Goal: Book appointment/travel/reservation

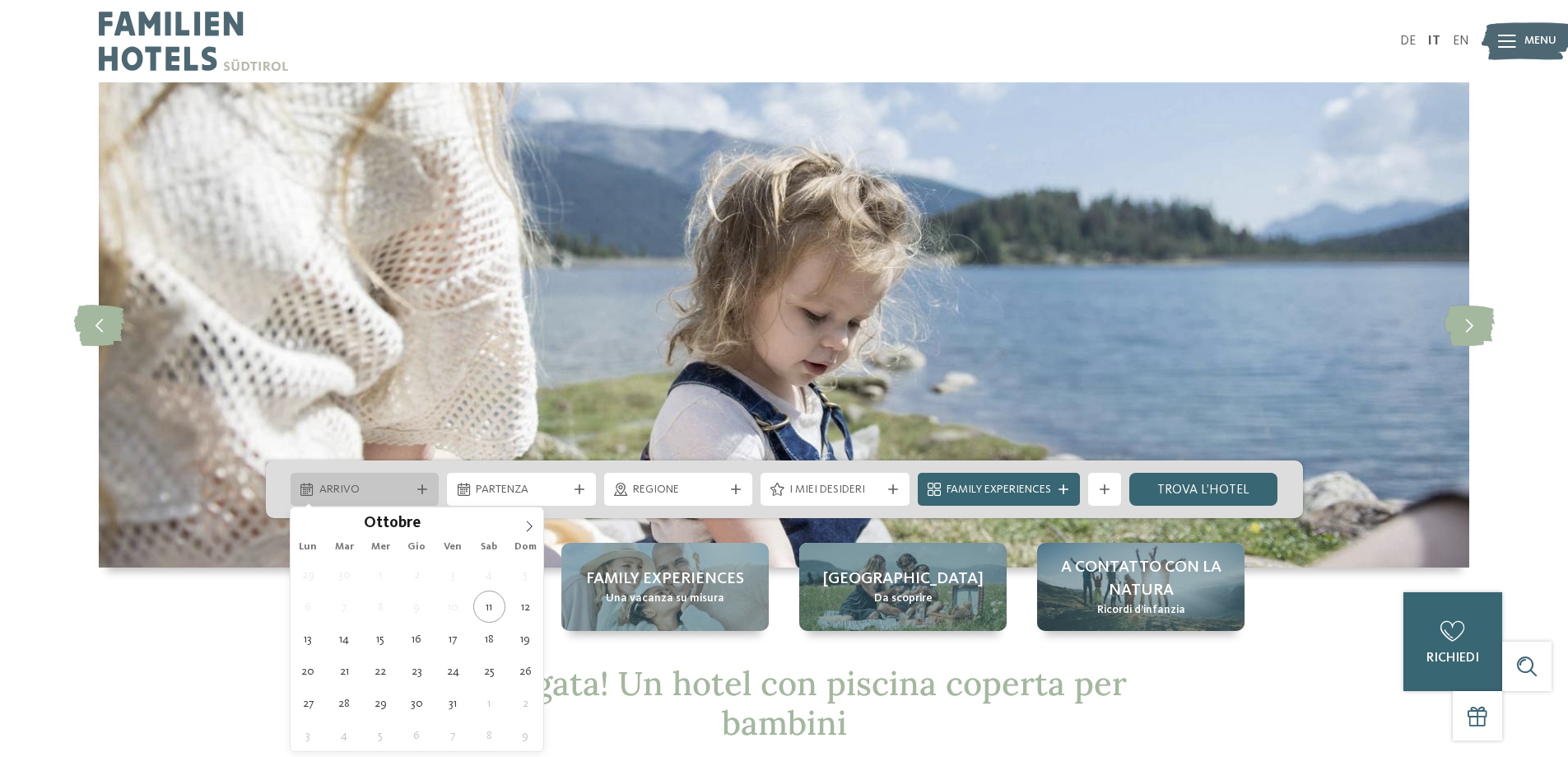
click at [419, 491] on icon at bounding box center [423, 489] width 10 height 10
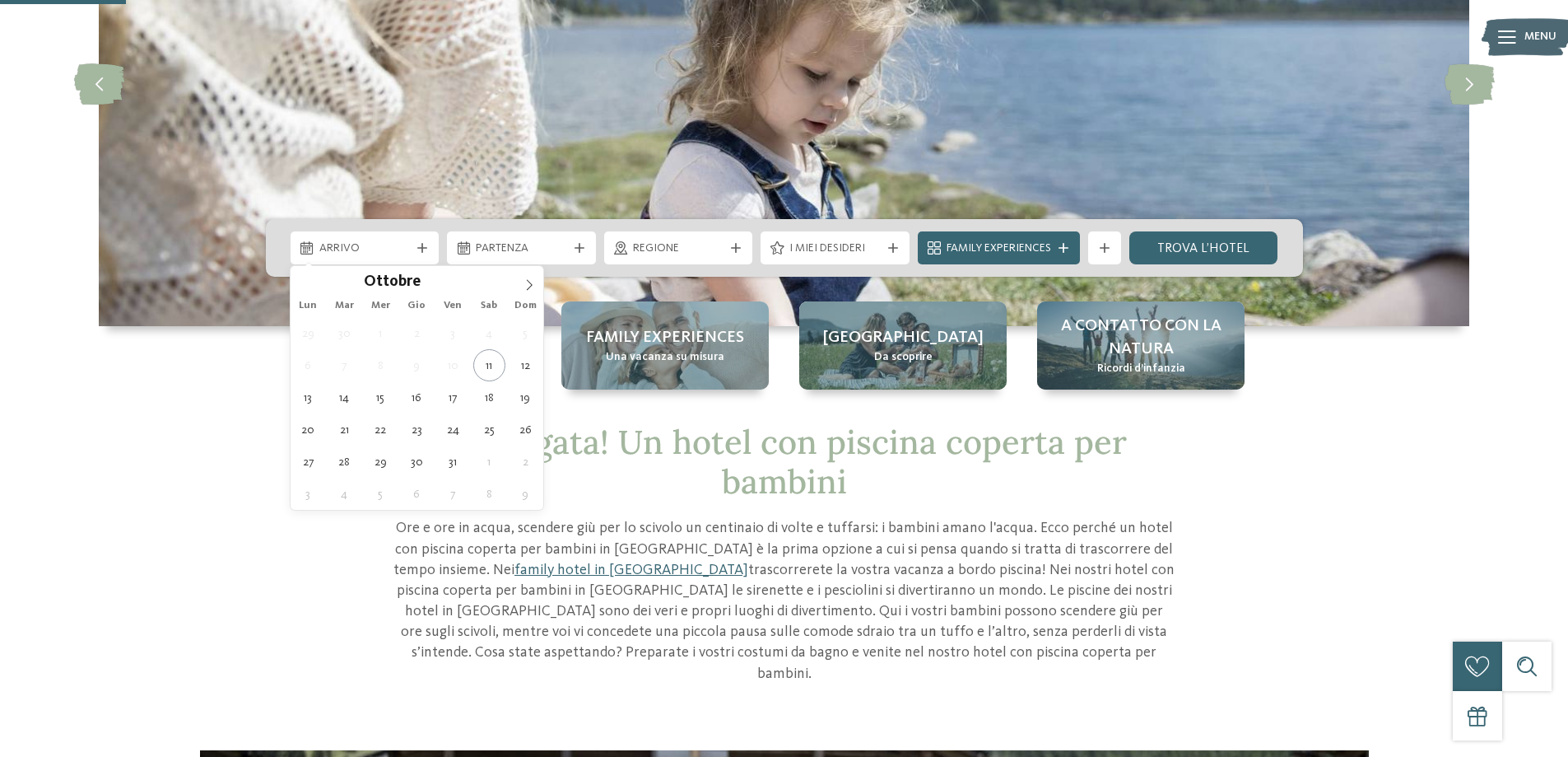
scroll to position [247, 0]
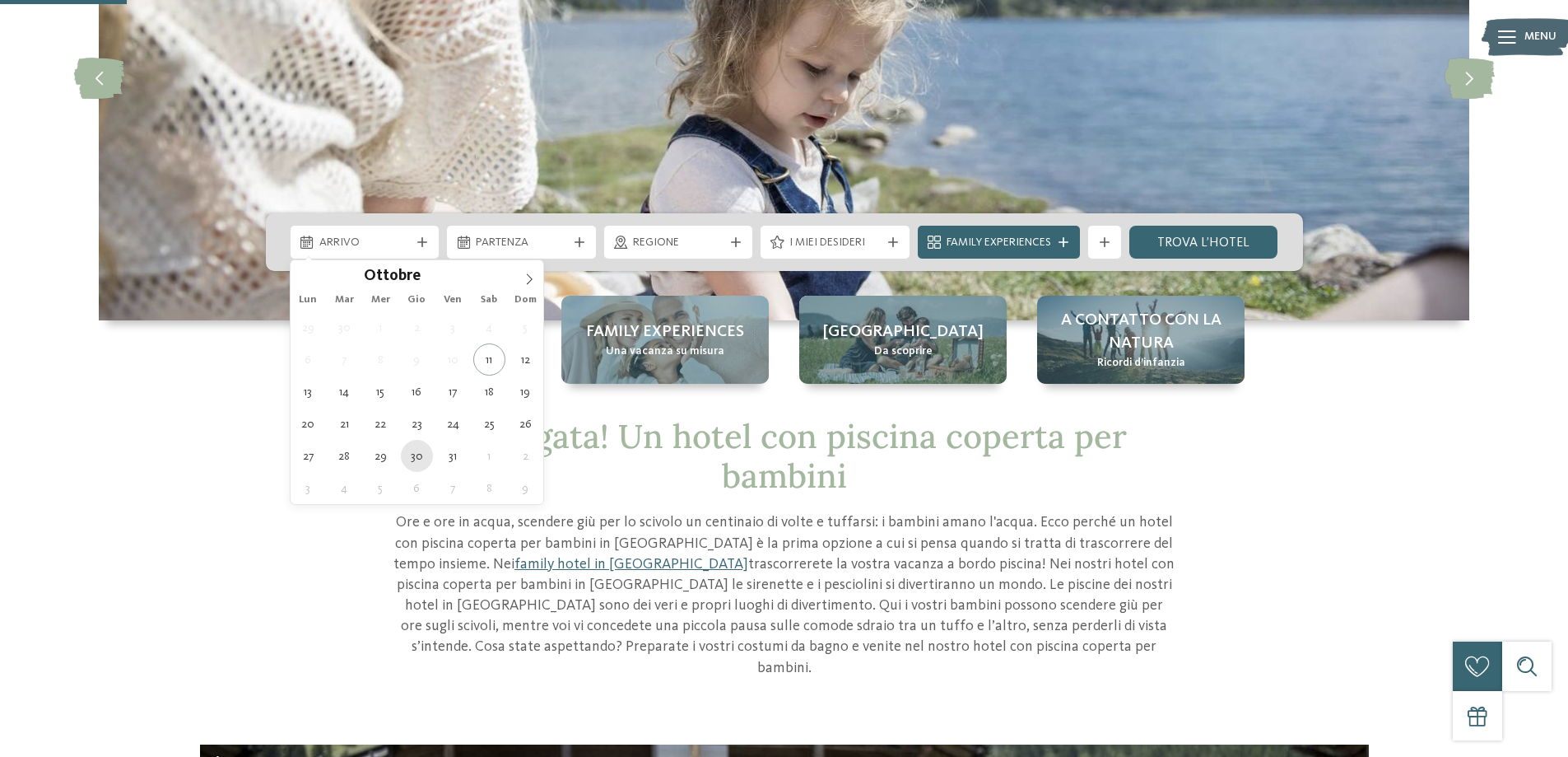
type div "[DATE]"
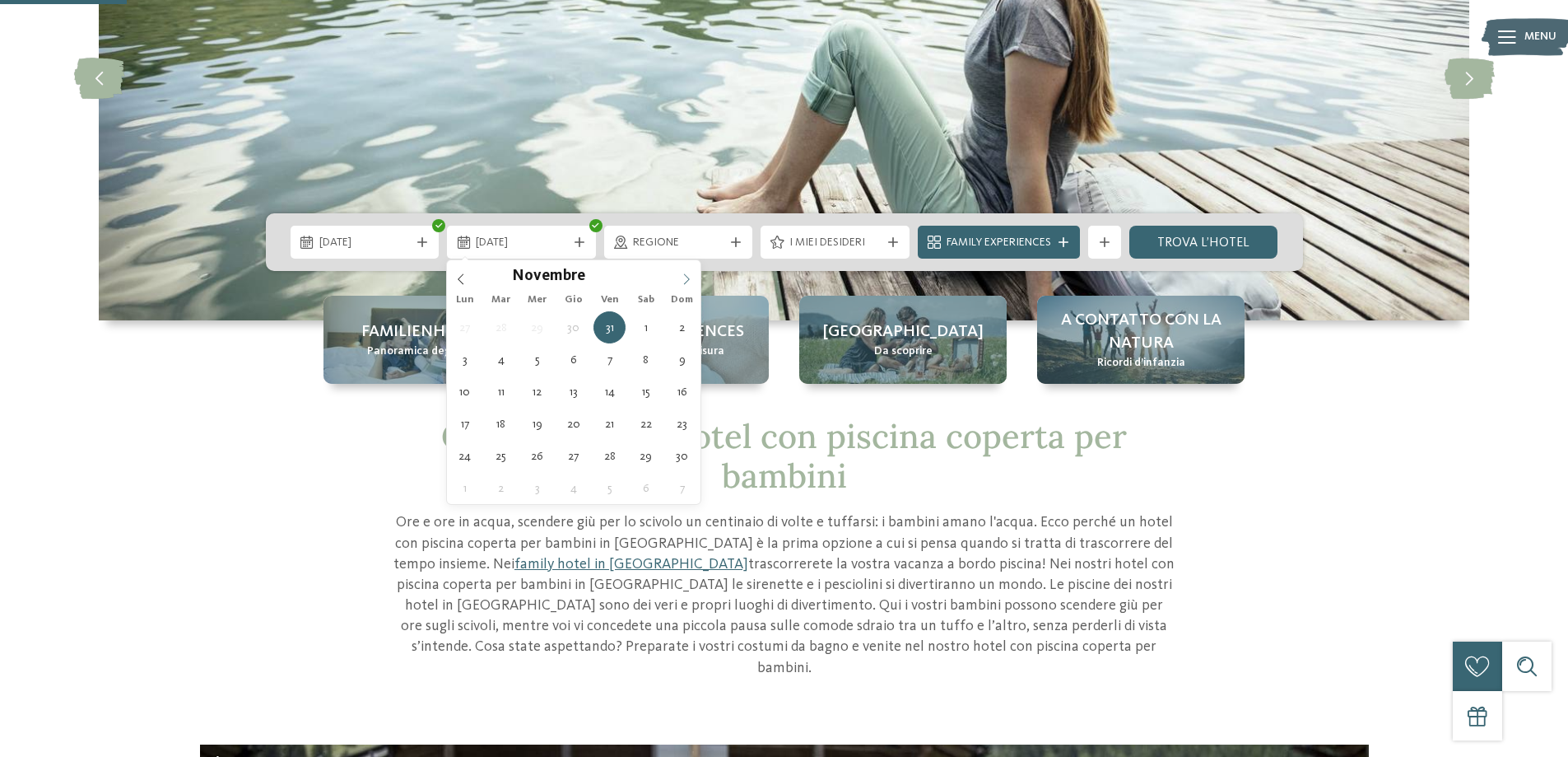
click at [689, 277] on icon at bounding box center [687, 279] width 12 height 12
type div "[DATE]"
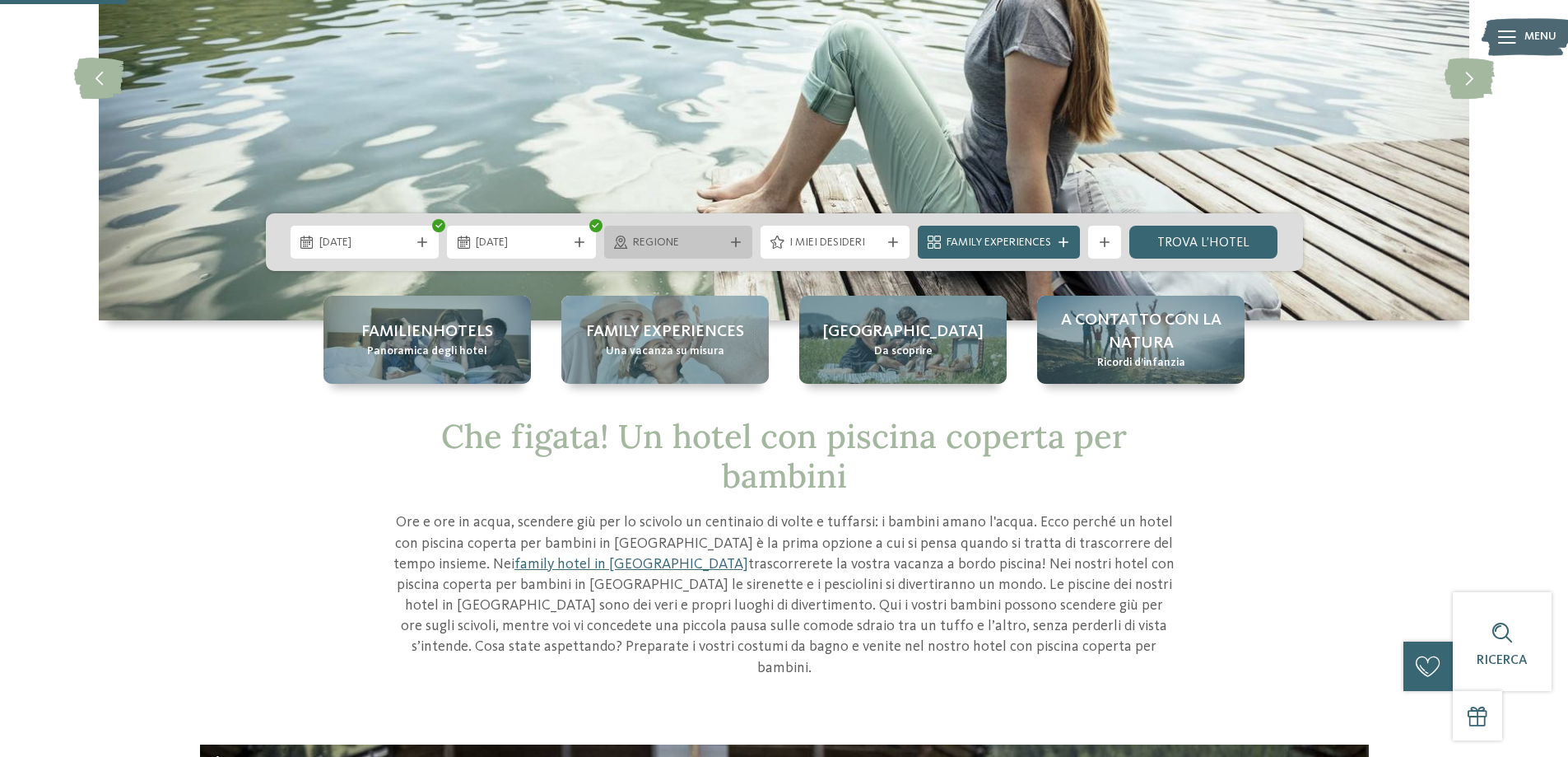
click at [715, 240] on span "Regione" at bounding box center [679, 243] width 91 height 17
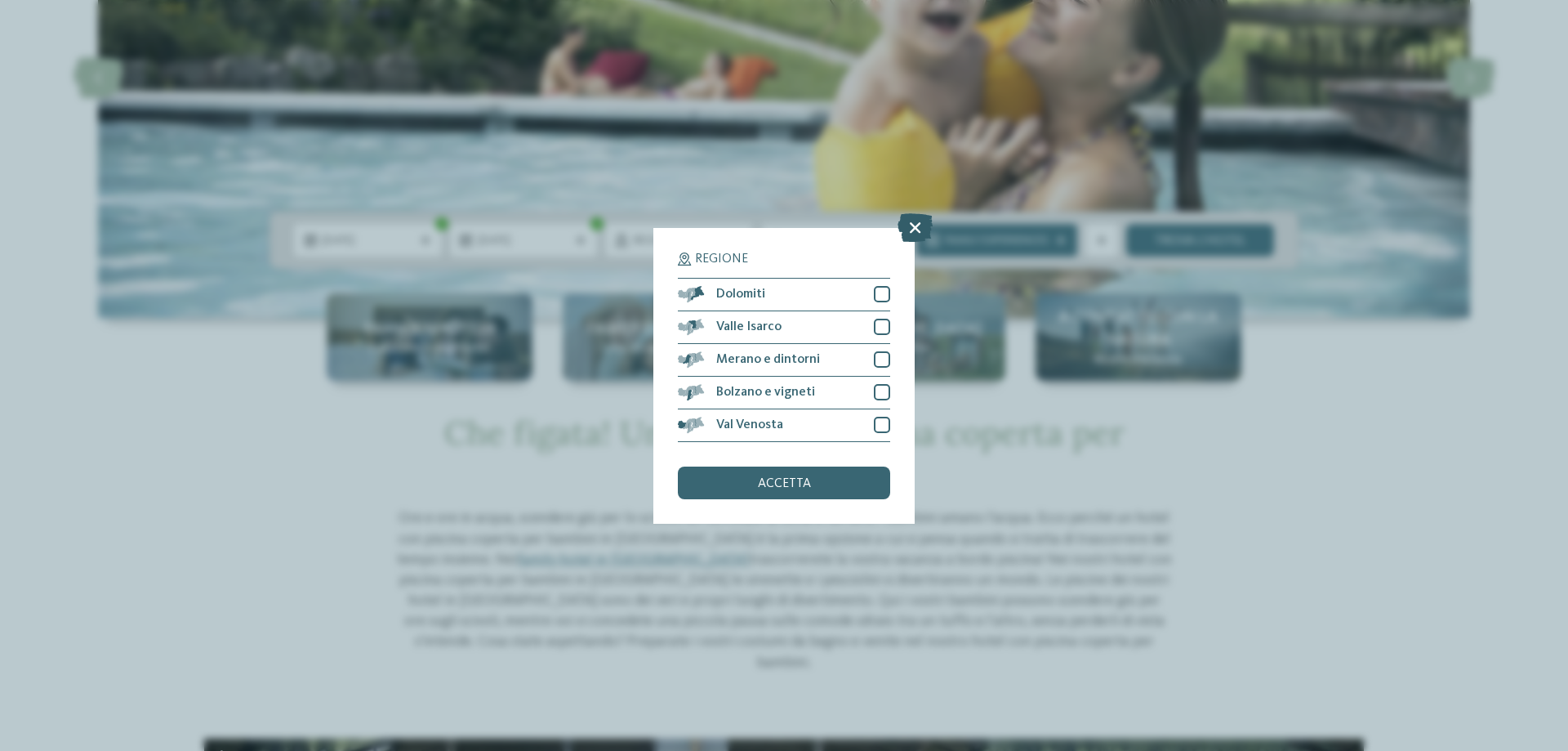
click at [915, 225] on icon at bounding box center [915, 226] width 35 height 28
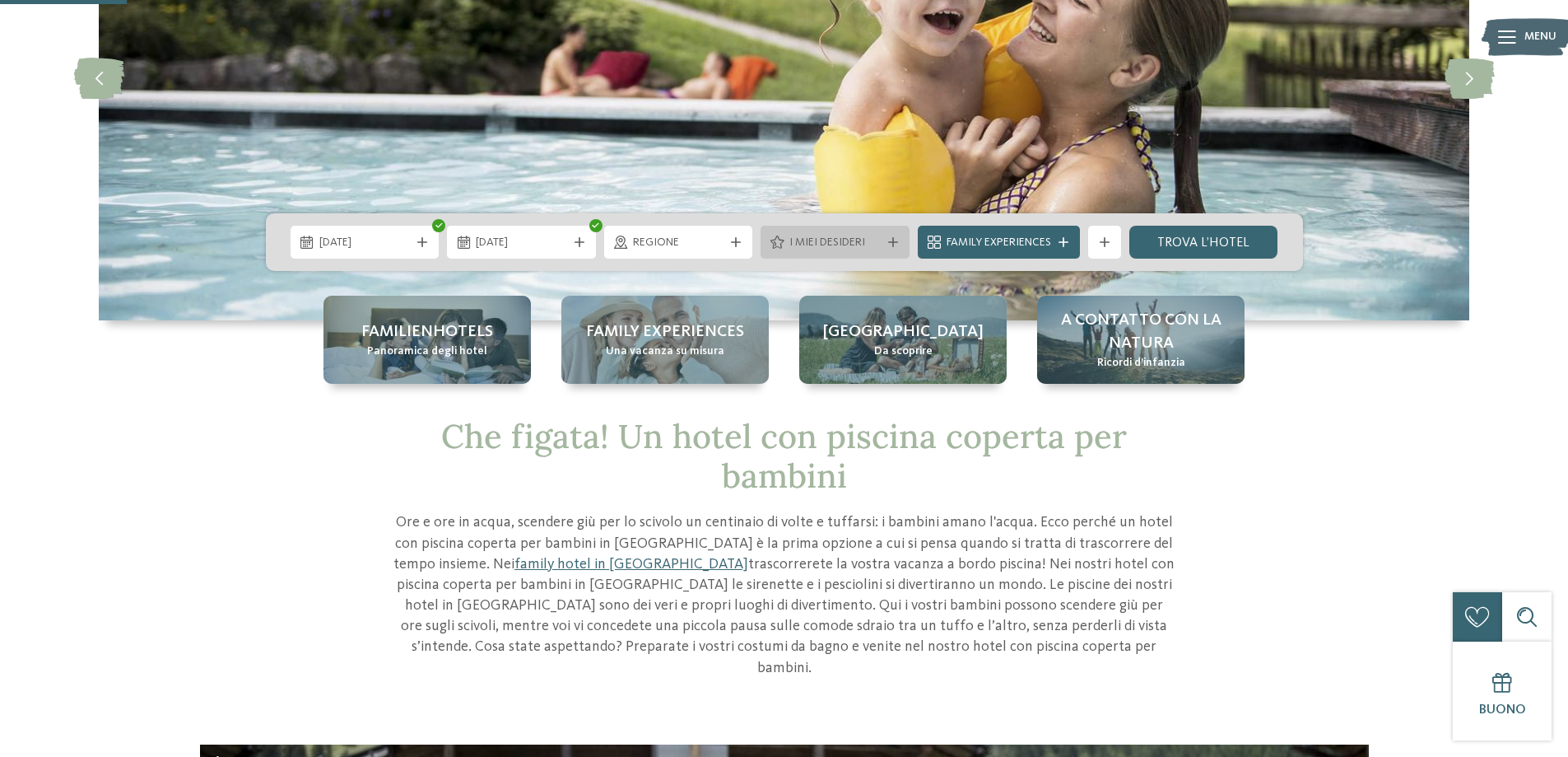
click at [894, 240] on icon at bounding box center [893, 243] width 10 height 10
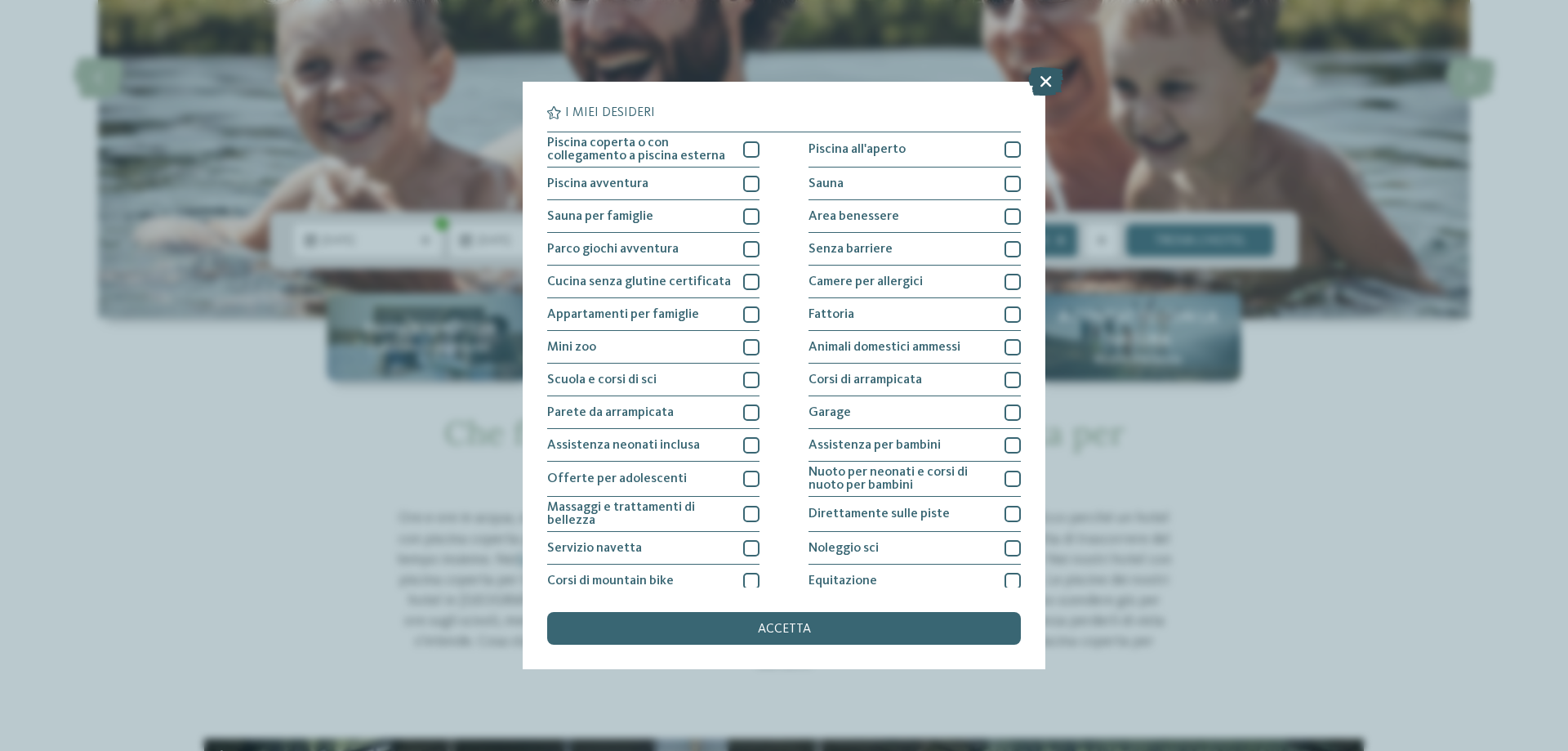
click at [1047, 85] on icon at bounding box center [1045, 81] width 35 height 28
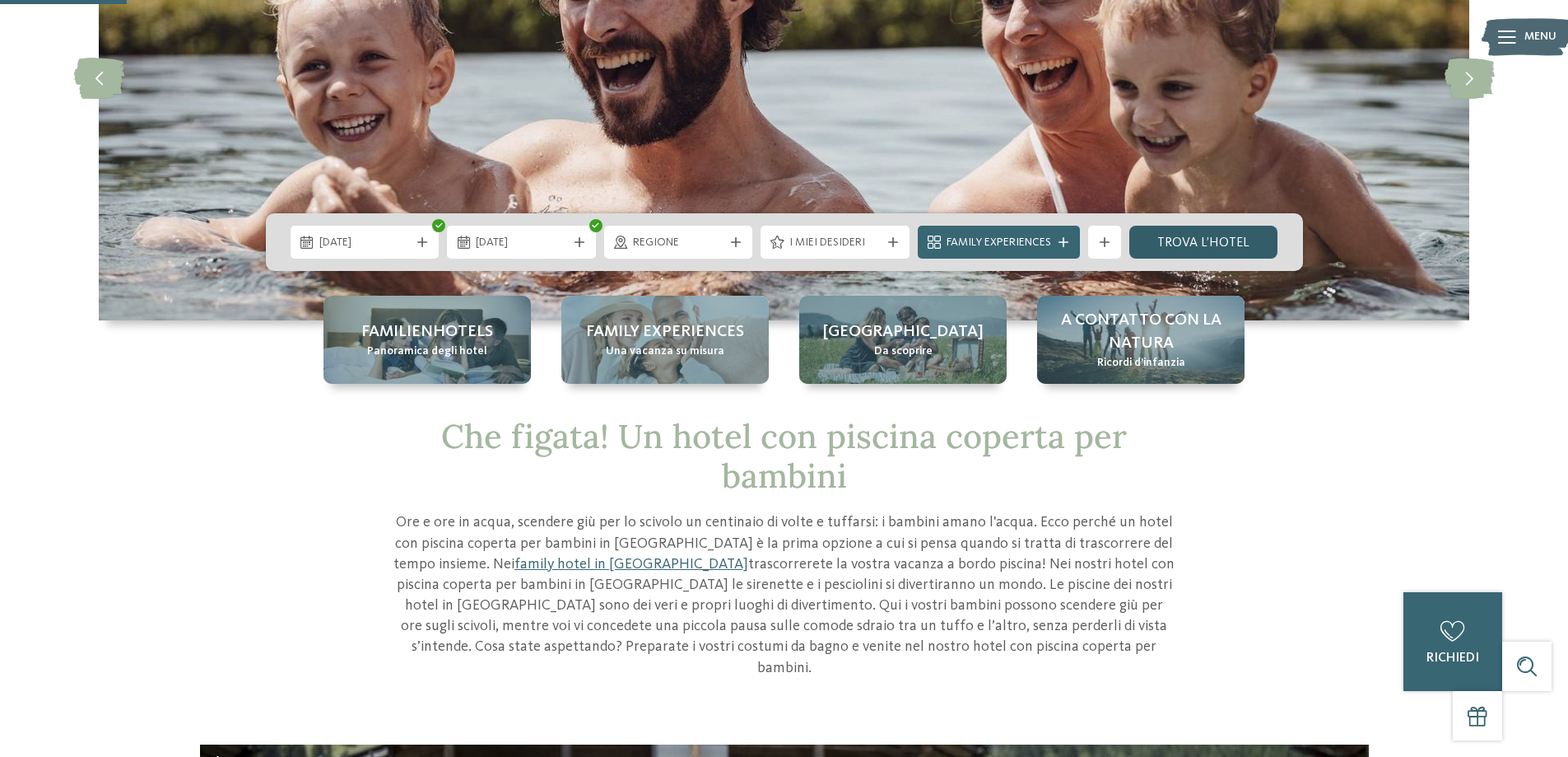
click at [1179, 243] on link "trova l’hotel" at bounding box center [1204, 242] width 149 height 33
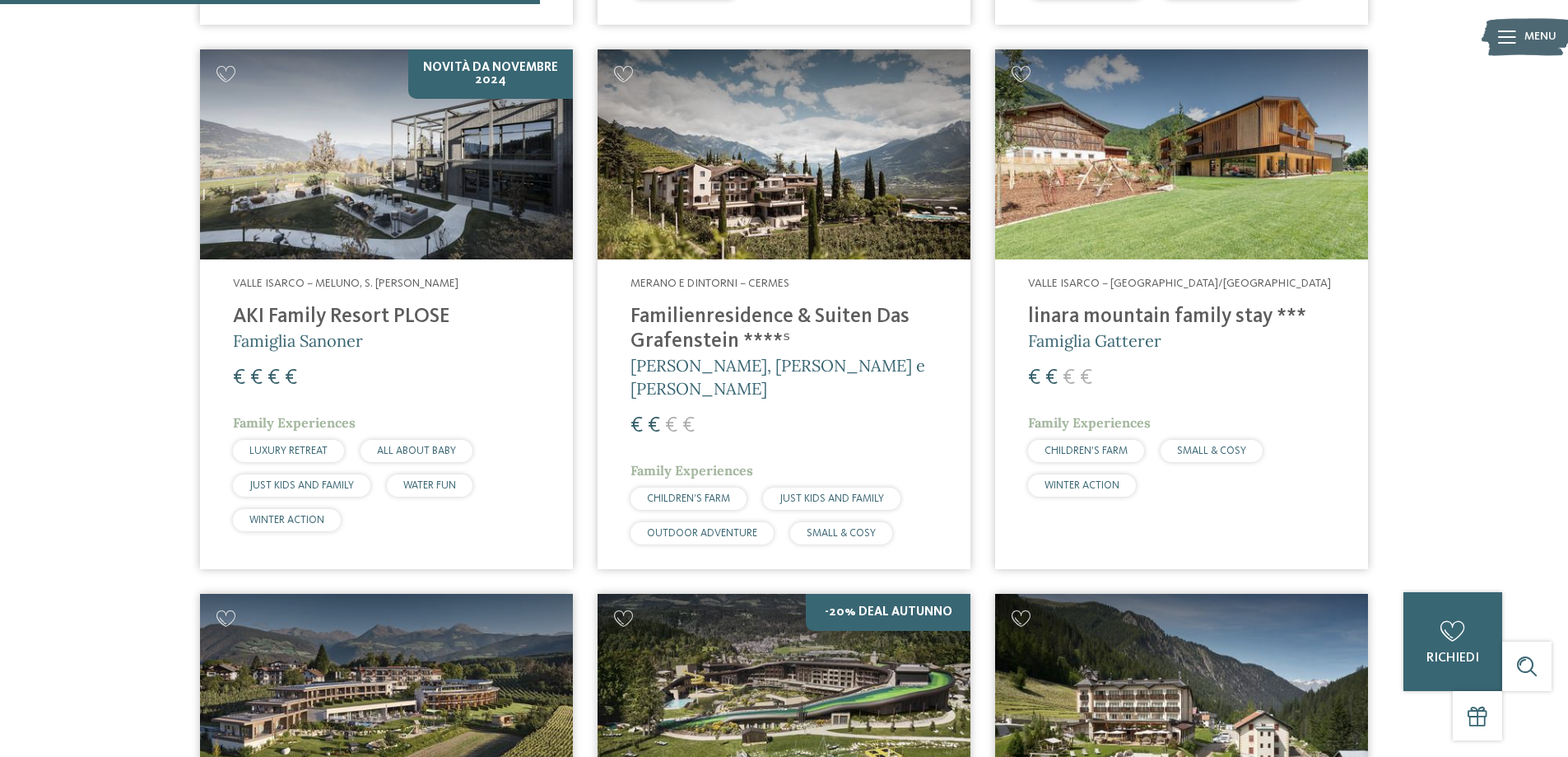
scroll to position [1647, 0]
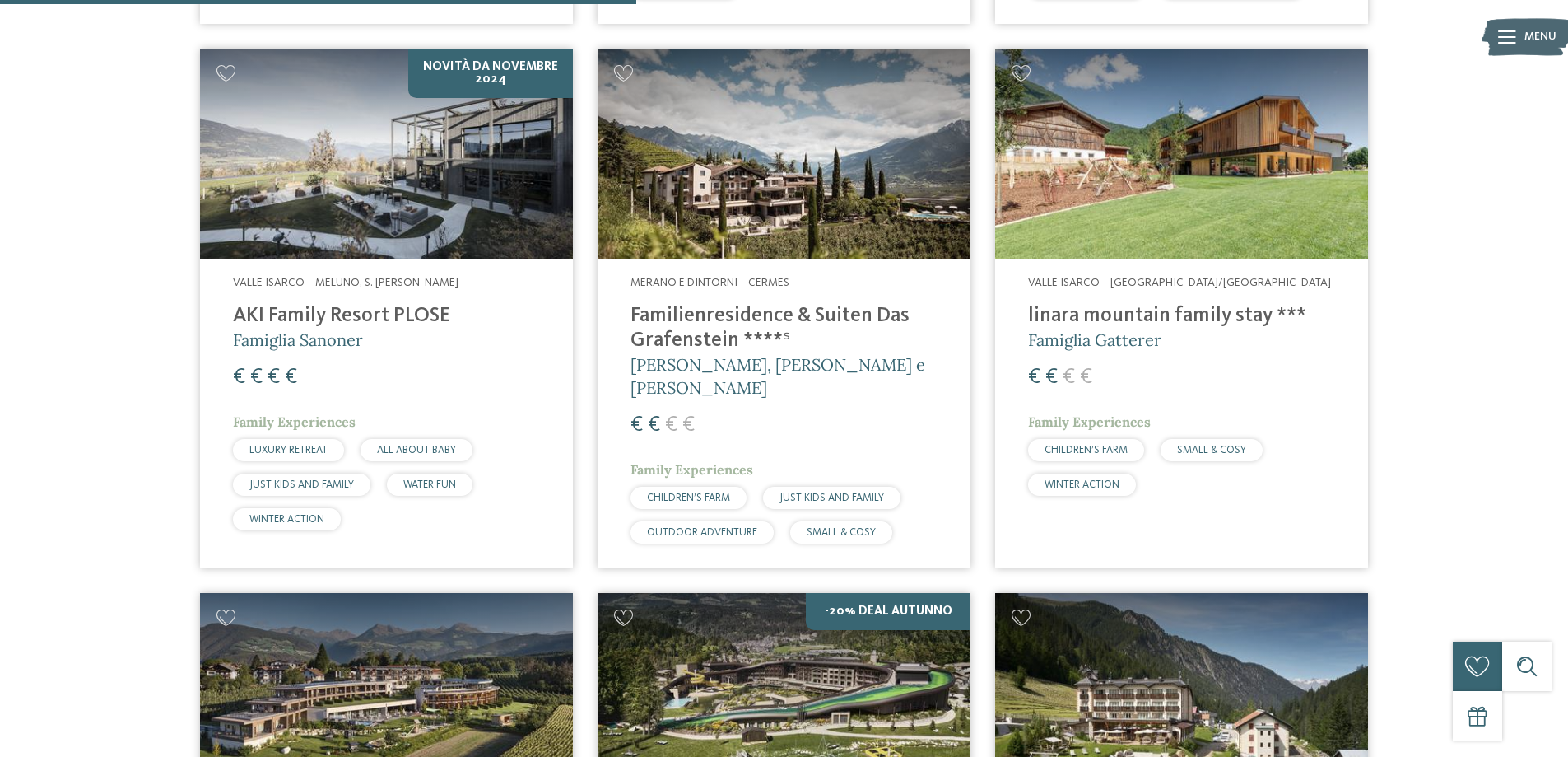
click at [1143, 319] on h4 "linara mountain family stay ***" at bounding box center [1182, 316] width 307 height 24
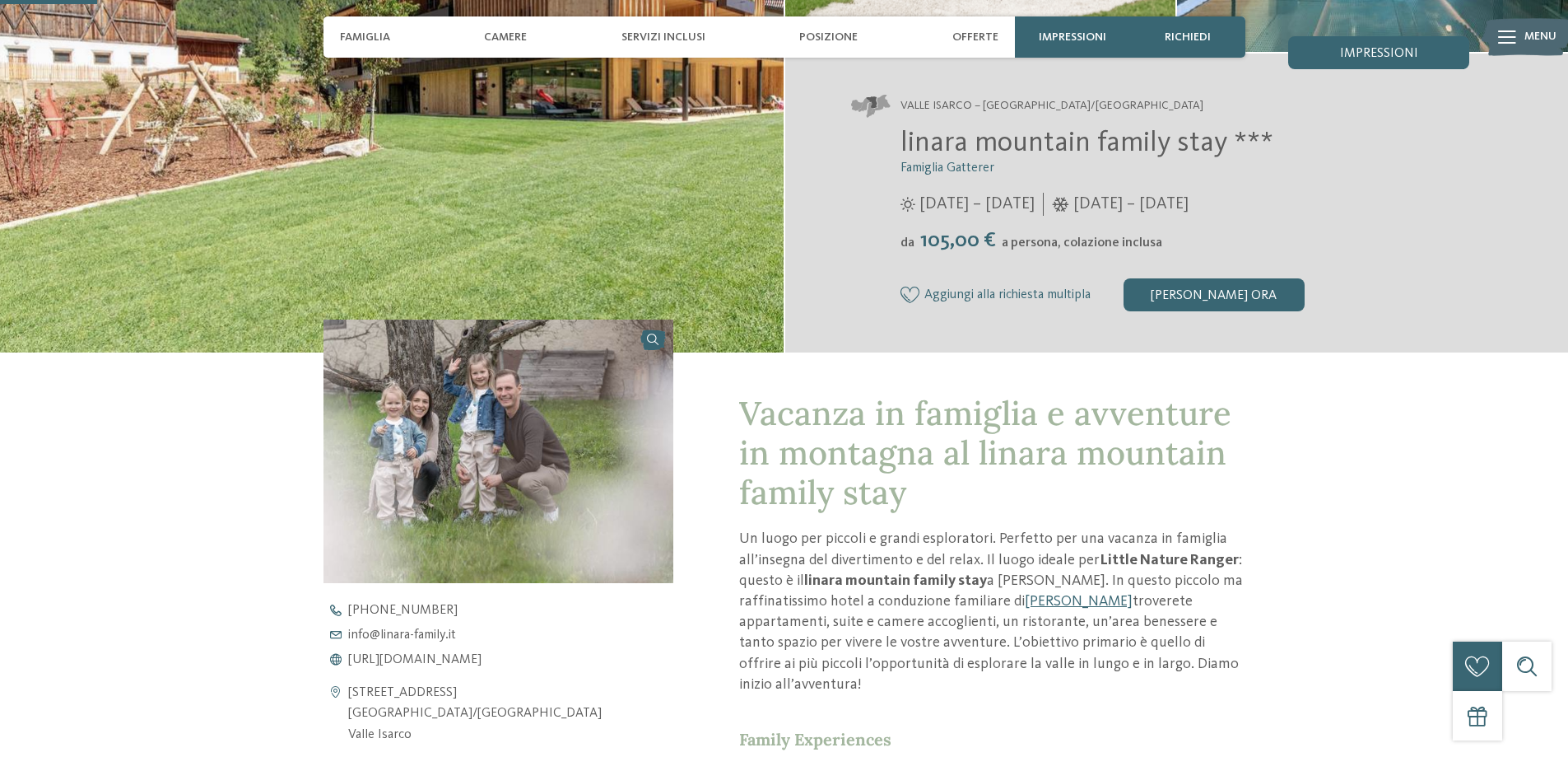
scroll to position [330, 0]
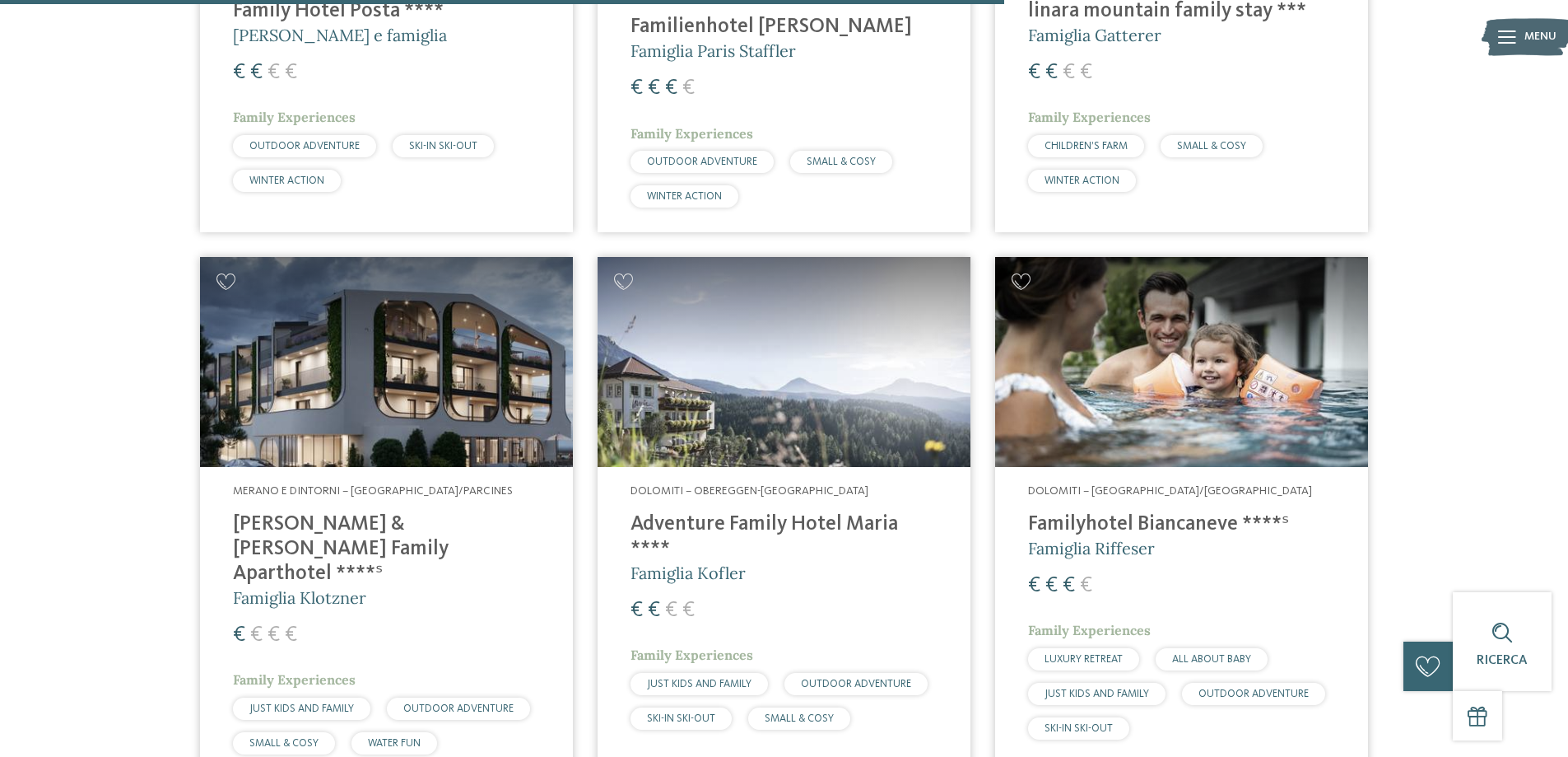
scroll to position [3624, 0]
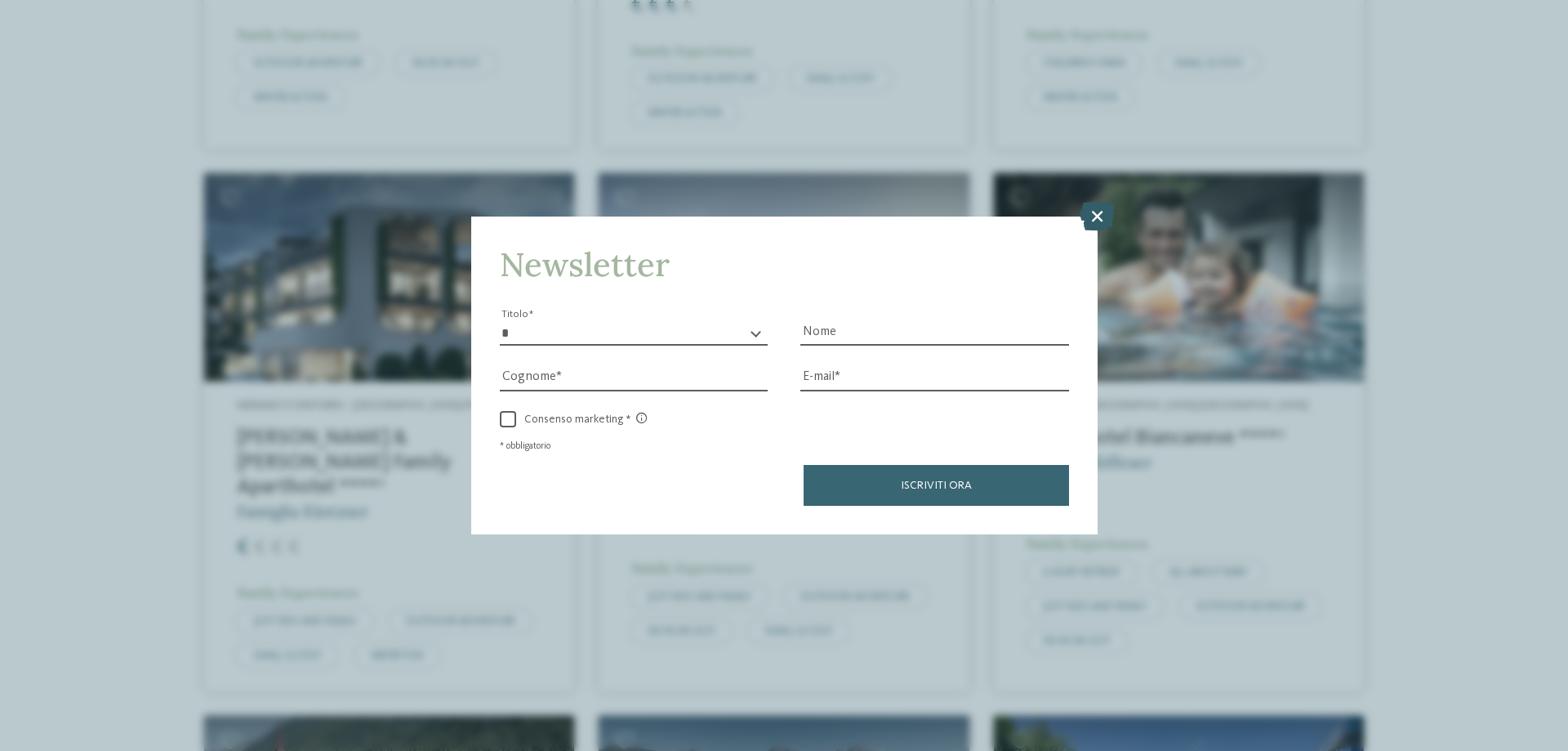
click at [1094, 211] on icon at bounding box center [1097, 216] width 35 height 28
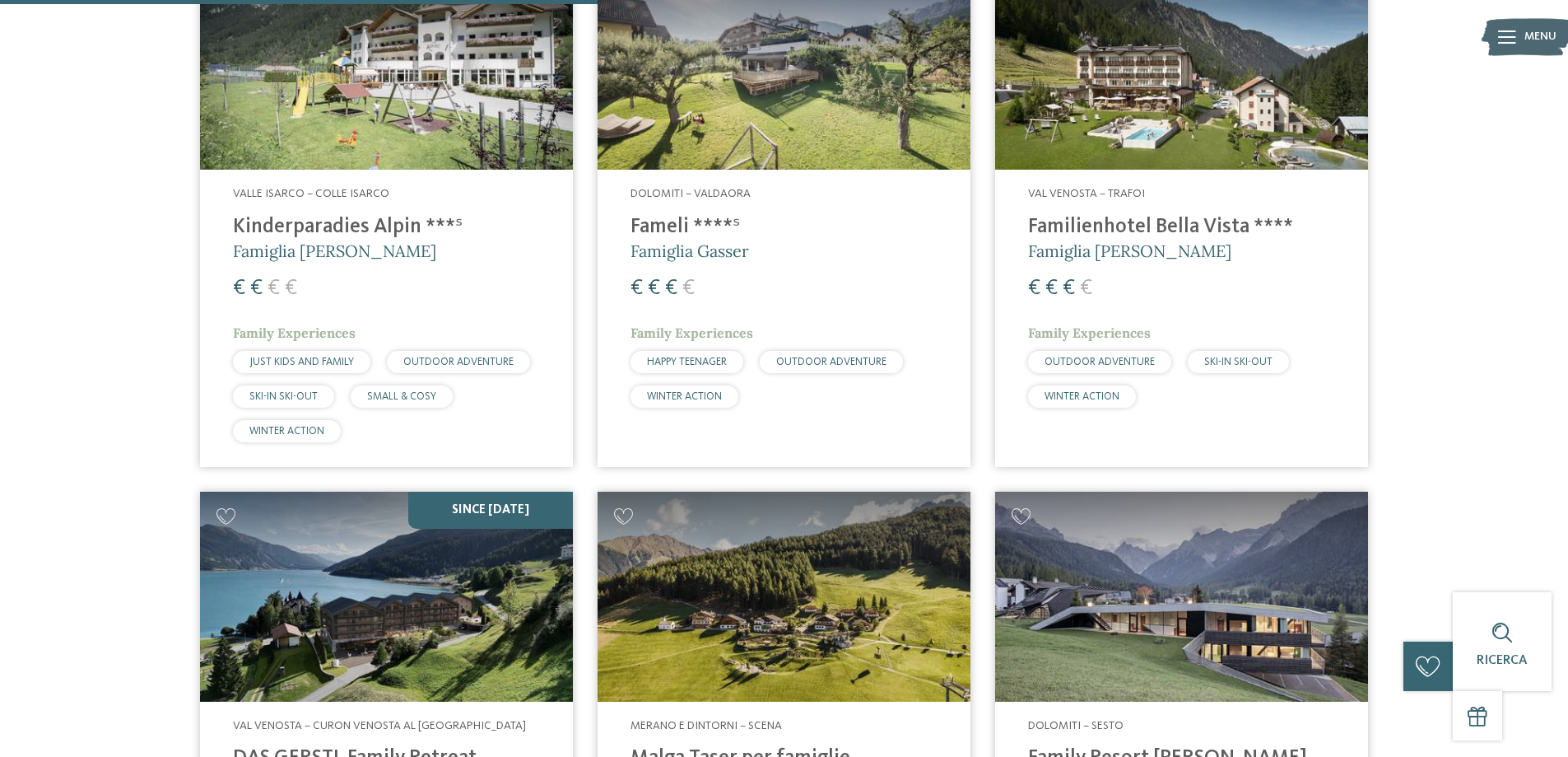
scroll to position [138, 0]
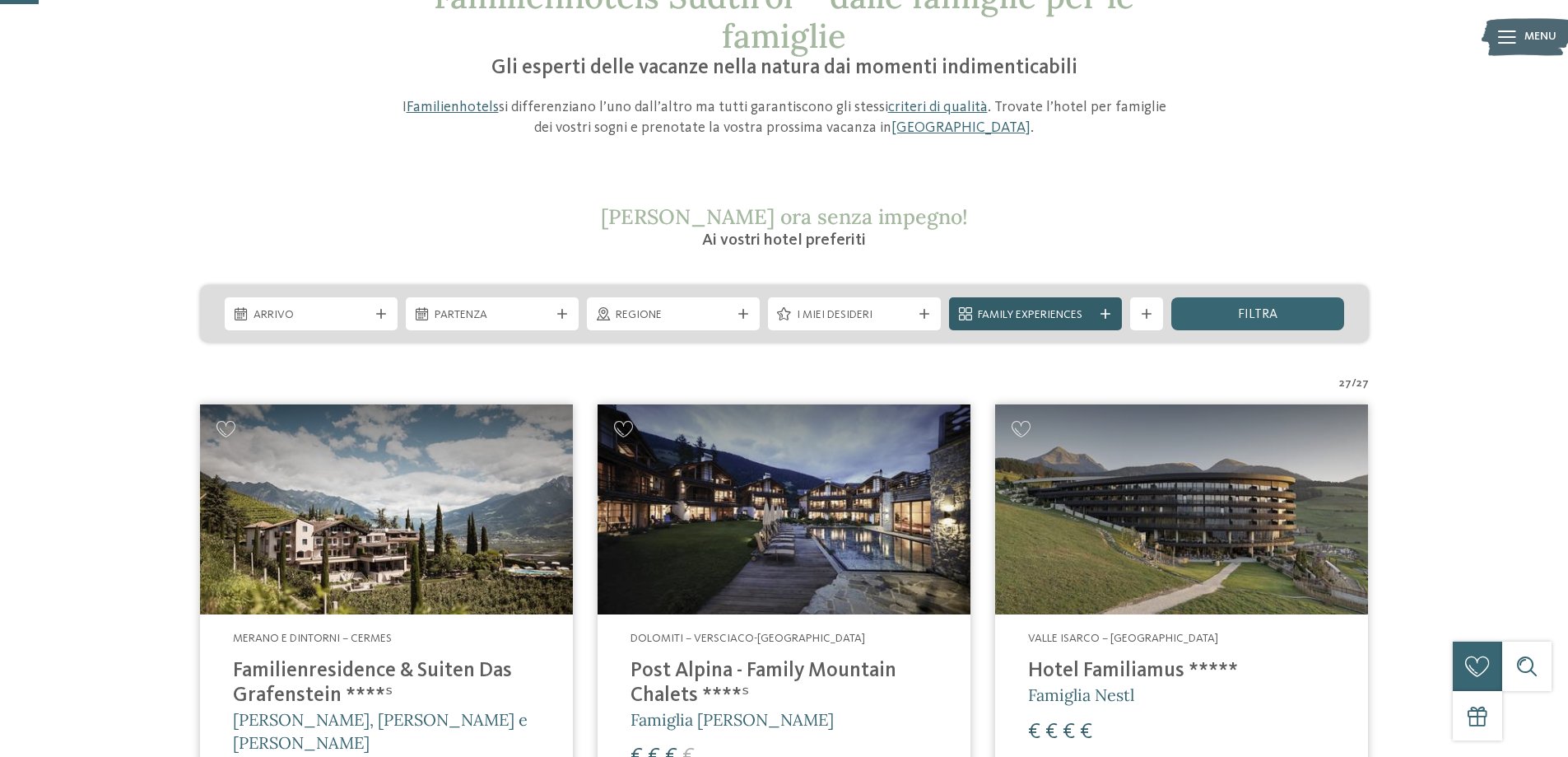
click at [1104, 310] on icon at bounding box center [1106, 314] width 10 height 10
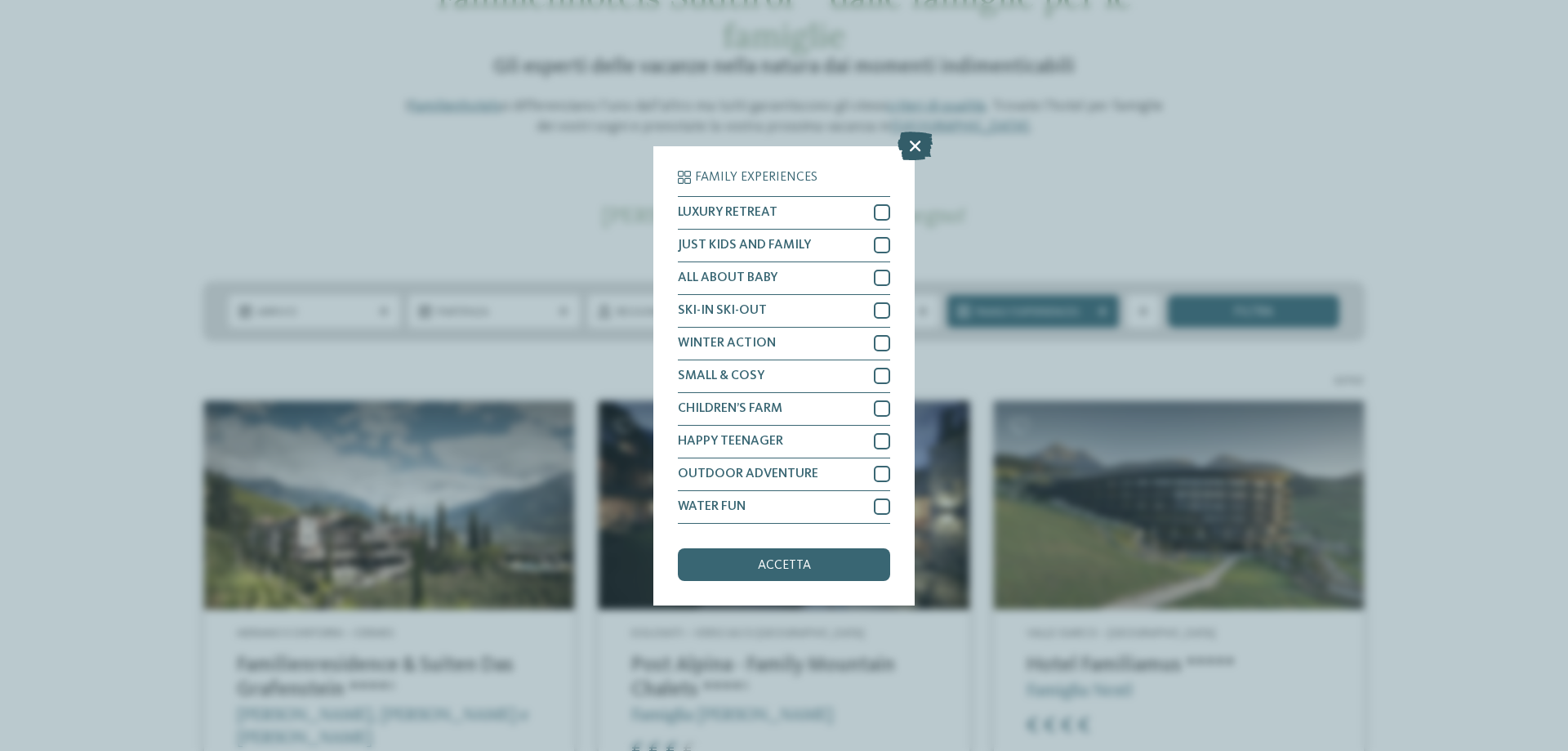
click at [917, 146] on icon at bounding box center [915, 145] width 35 height 28
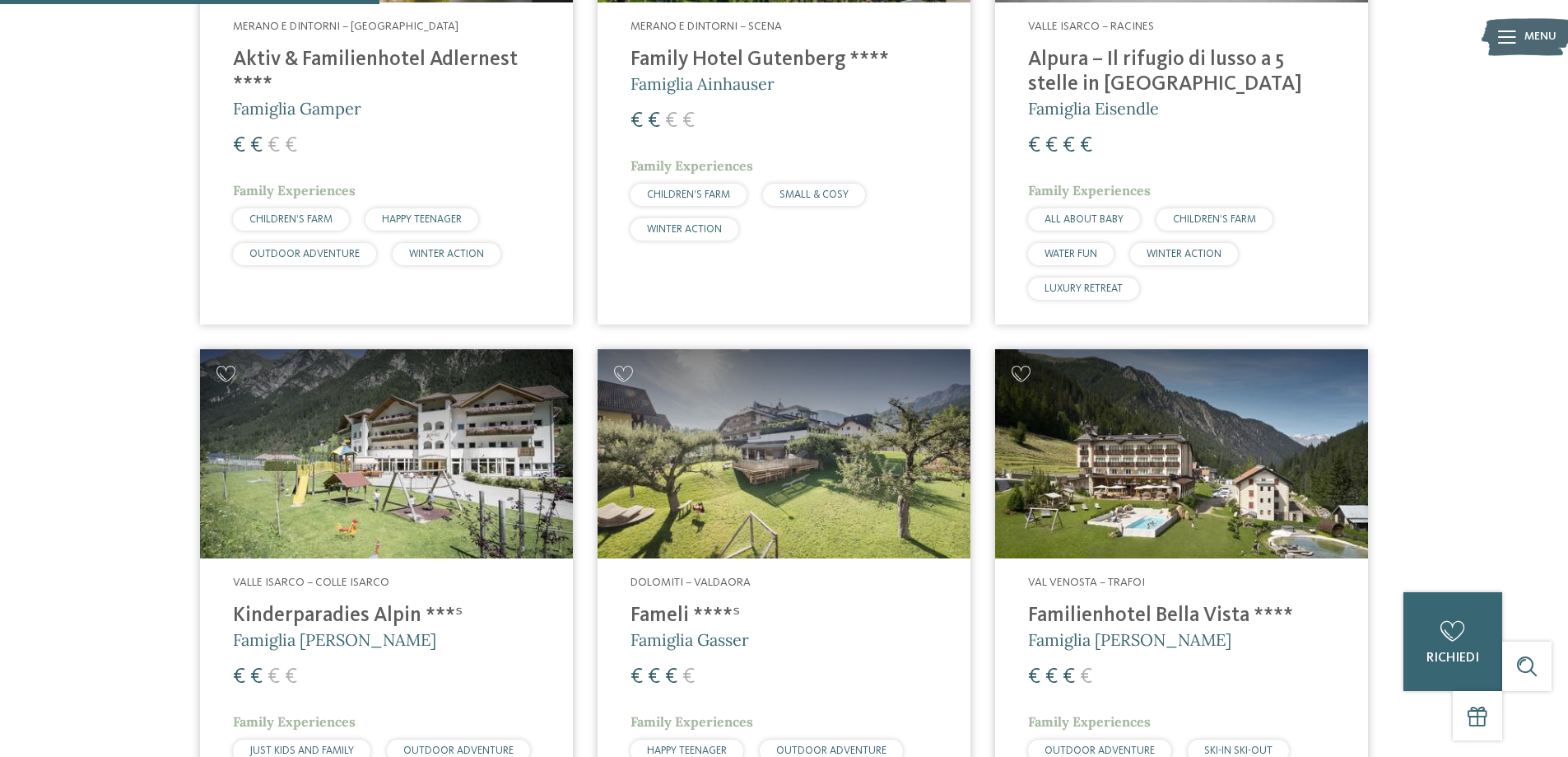
scroll to position [1538, 0]
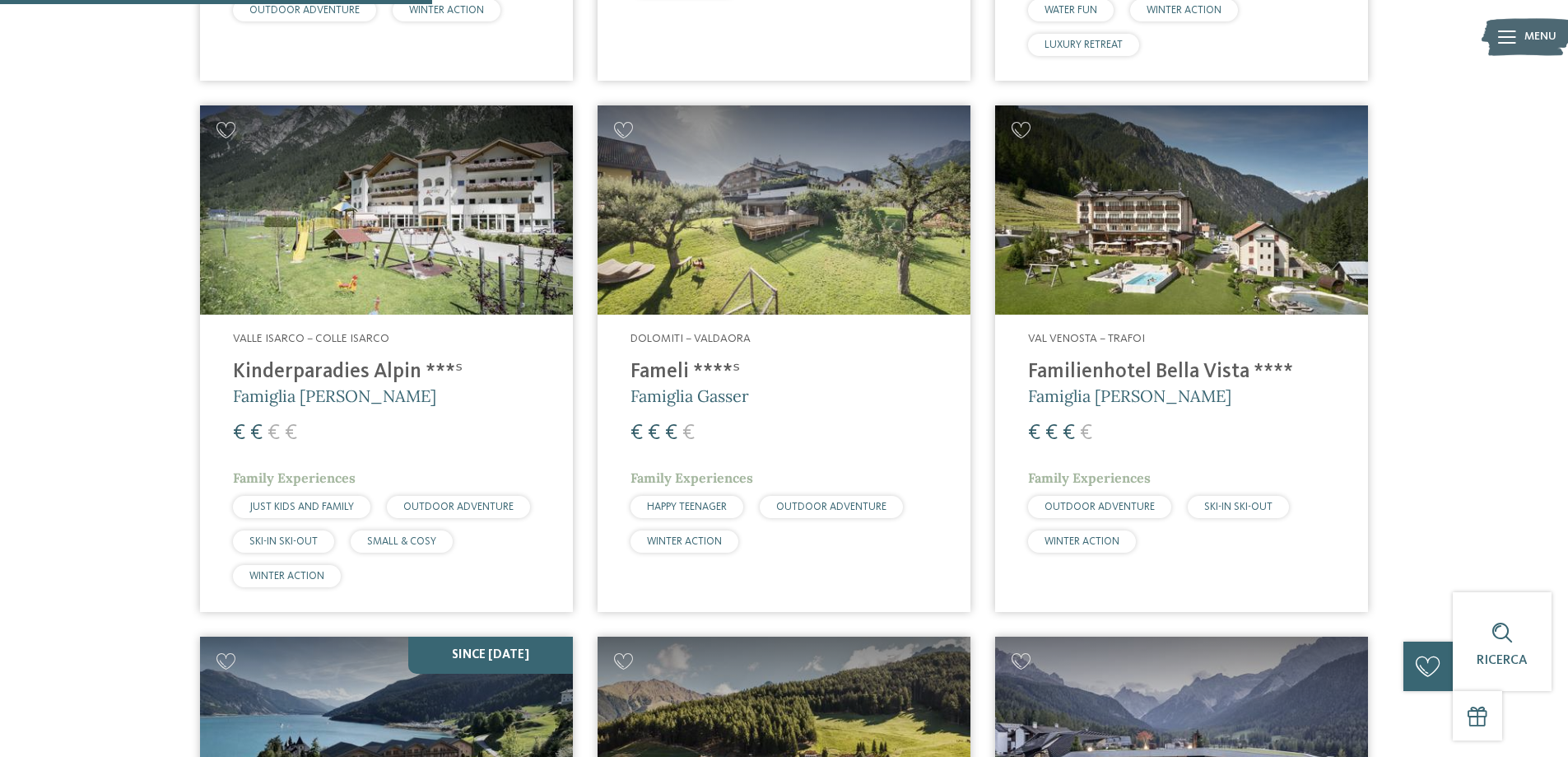
click at [764, 232] on img at bounding box center [784, 211] width 373 height 210
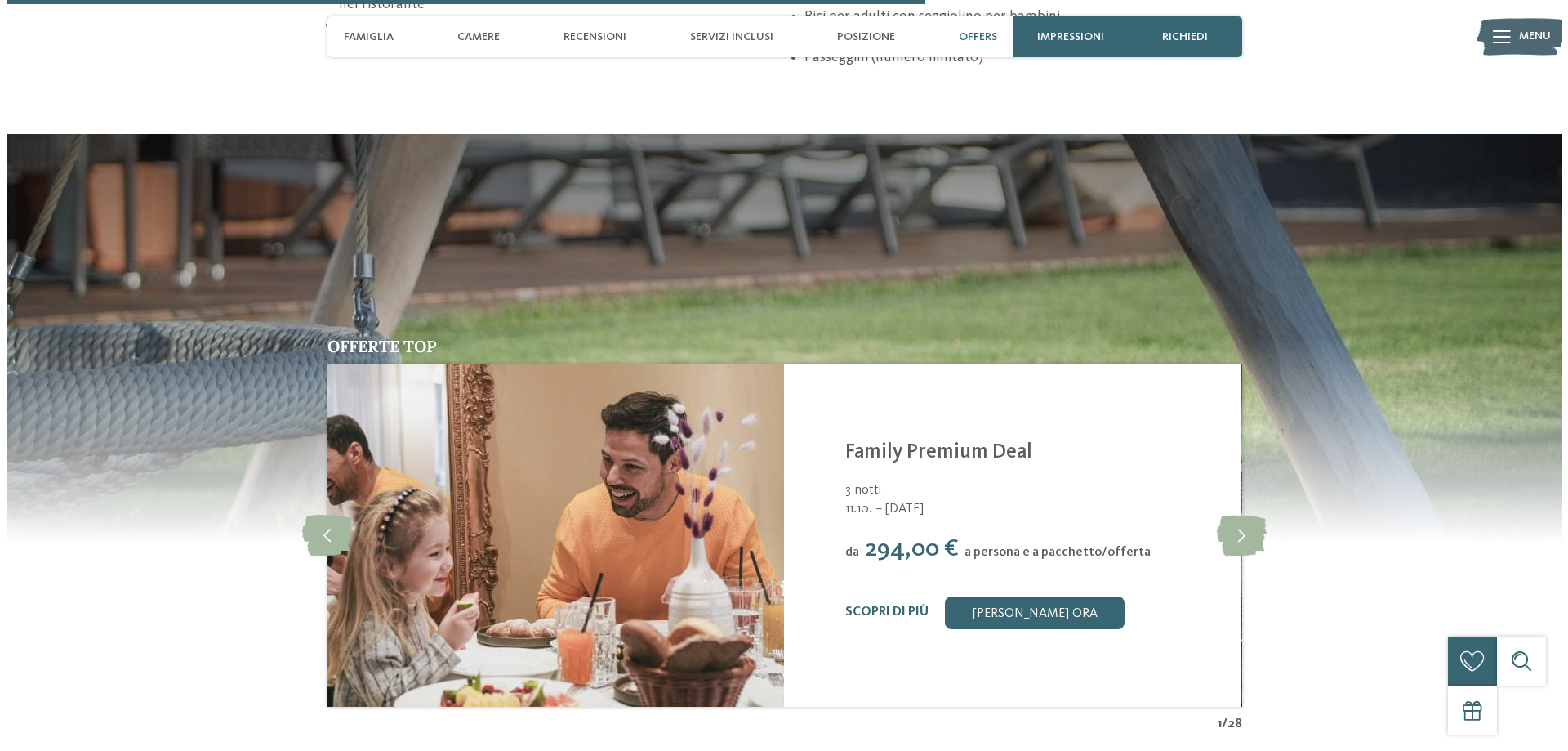
scroll to position [3105, 0]
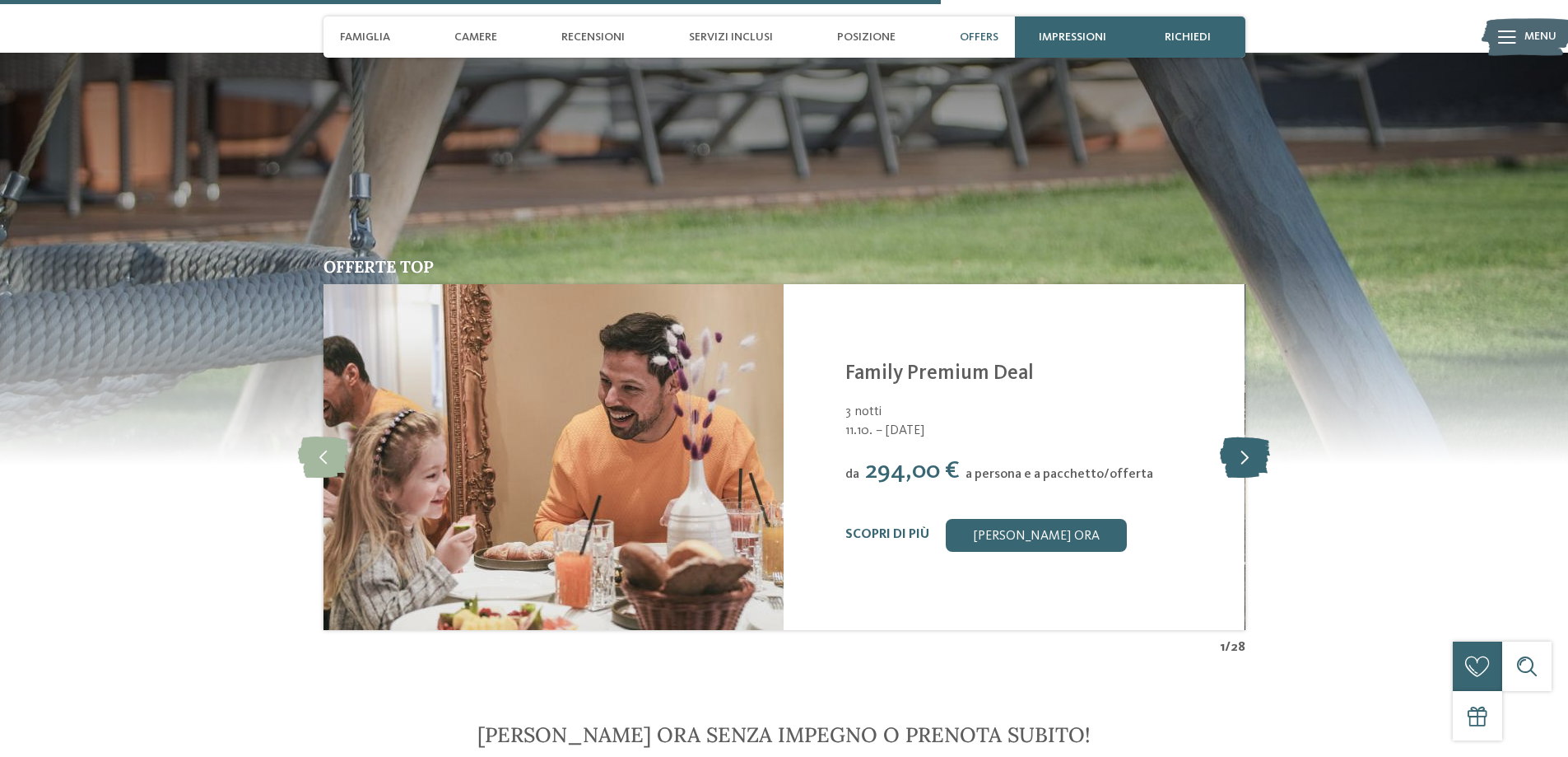
click at [1242, 436] on icon at bounding box center [1245, 457] width 50 height 41
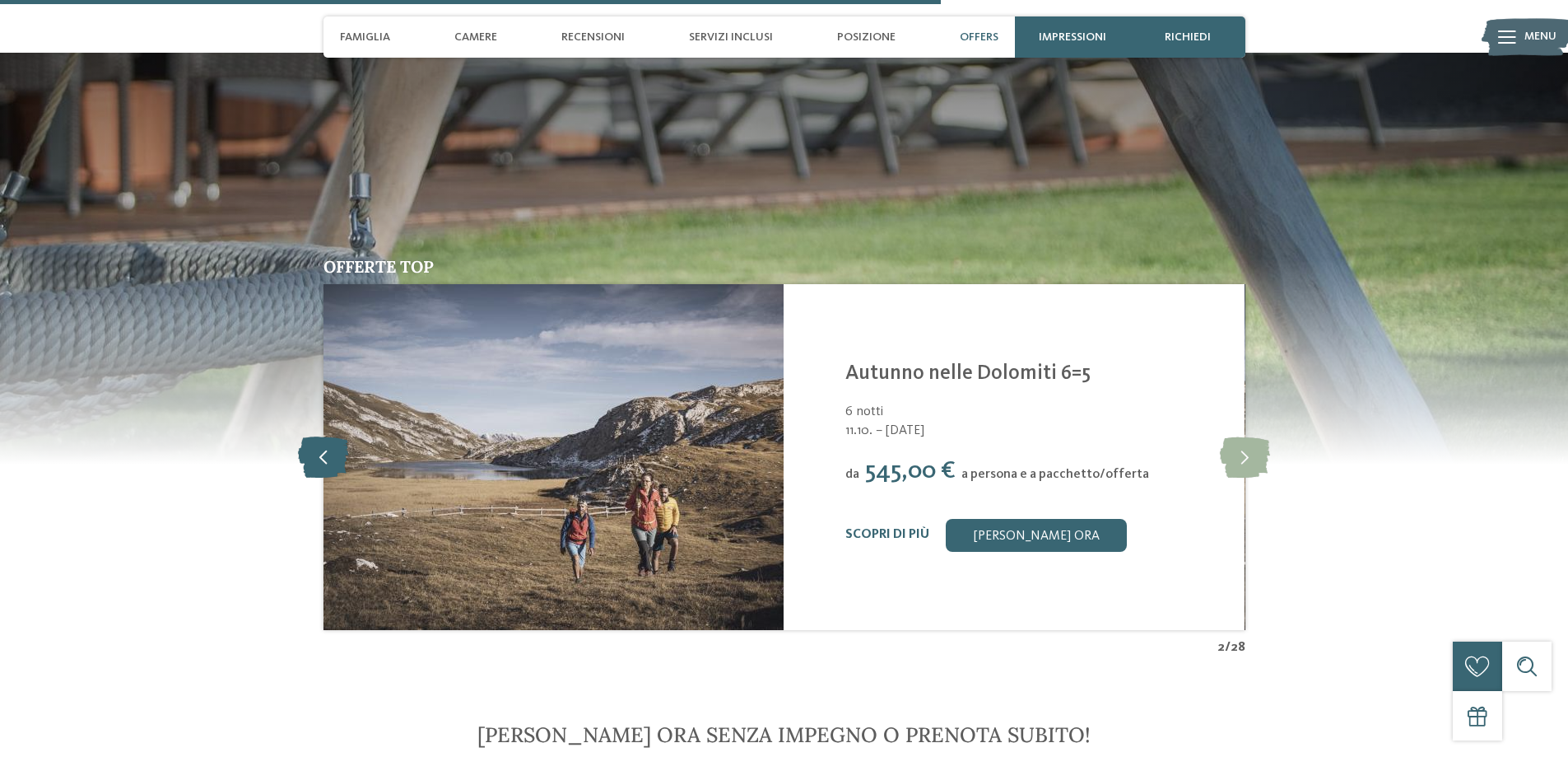
click at [334, 436] on icon at bounding box center [323, 457] width 50 height 41
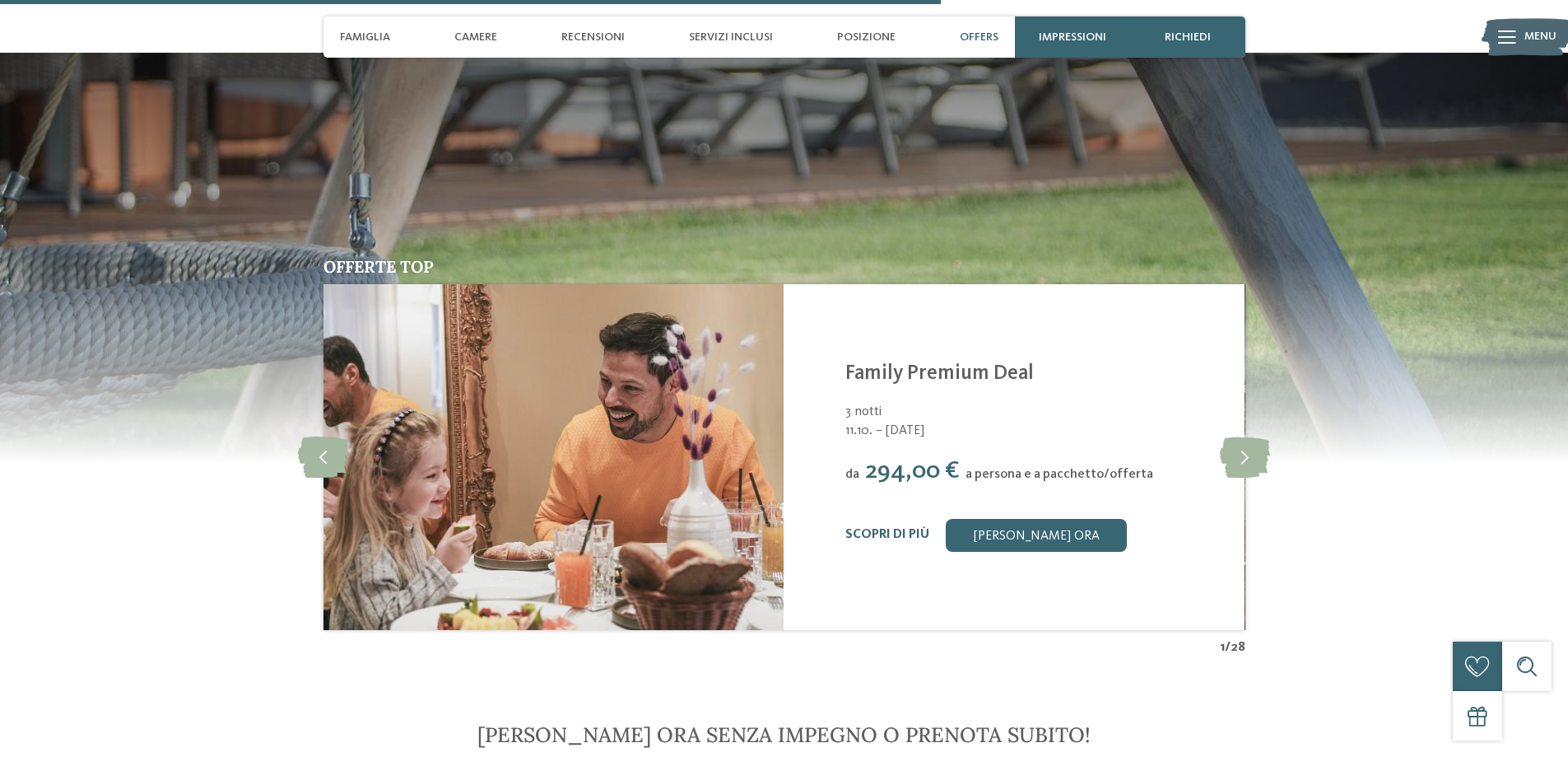
click at [929, 459] on span "294,00 €" at bounding box center [912, 471] width 95 height 24
click at [894, 528] on link "Scopri di più" at bounding box center [888, 535] width 84 height 13
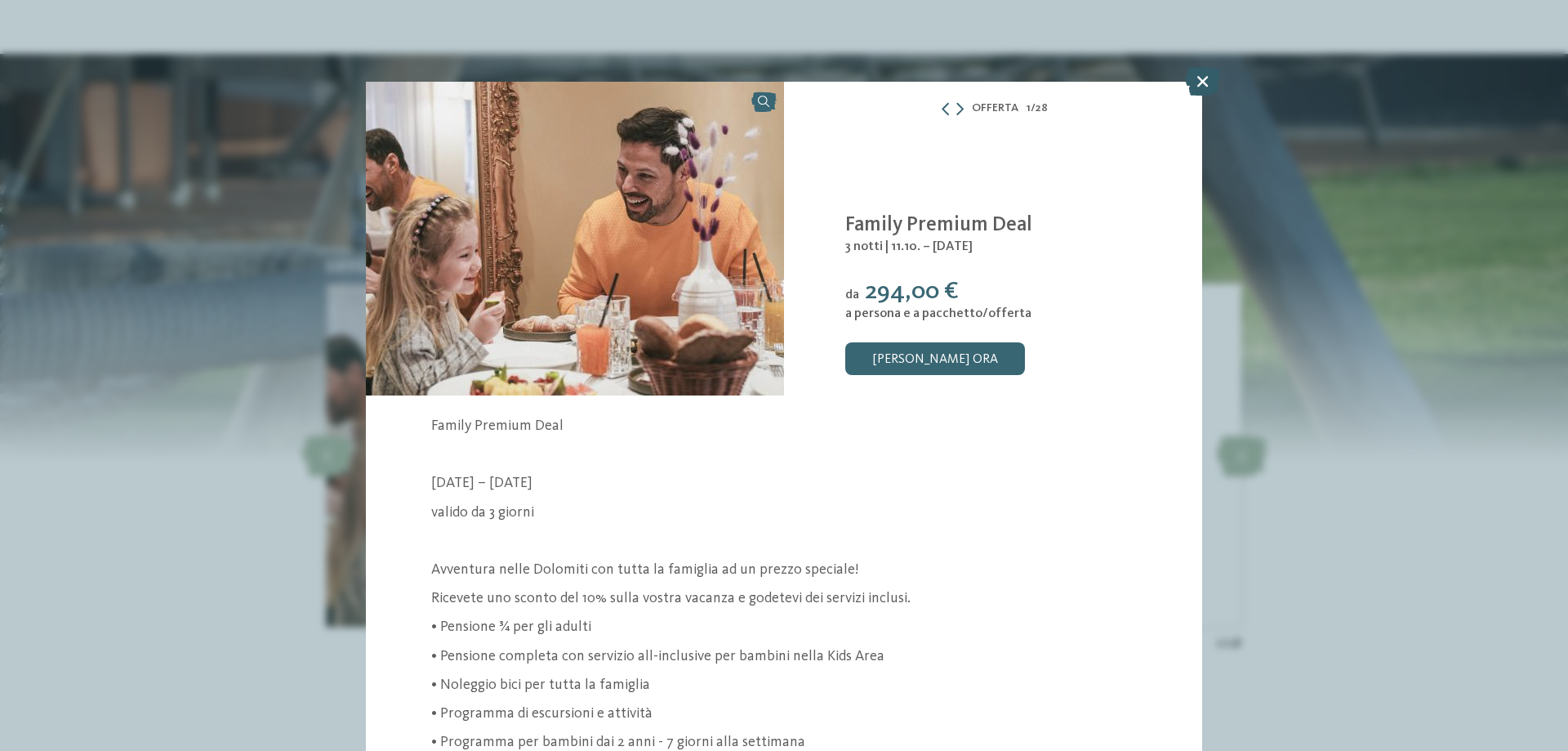
click at [1199, 79] on icon at bounding box center [1203, 81] width 35 height 28
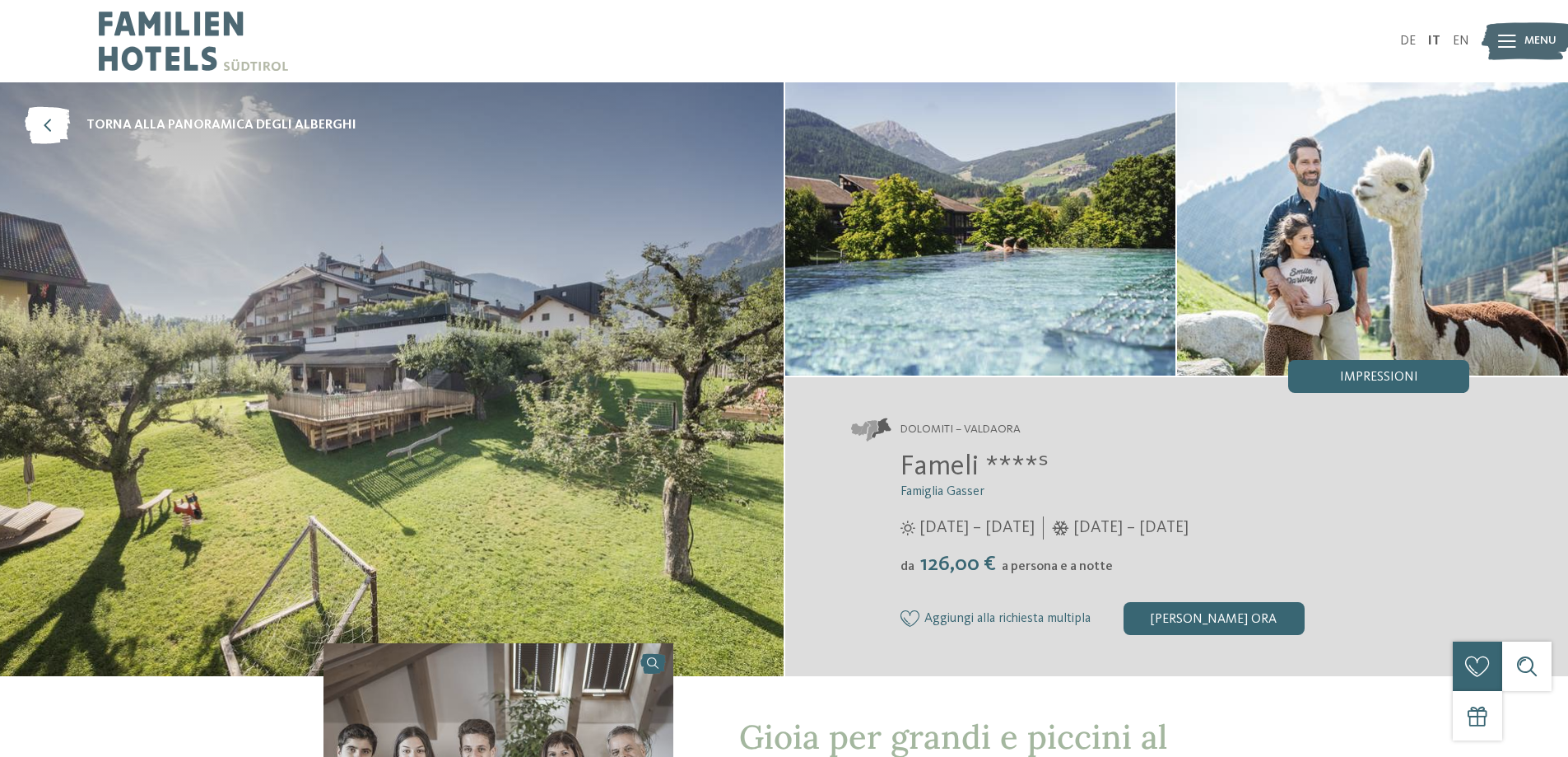
click at [1519, 40] on img at bounding box center [1527, 42] width 91 height 45
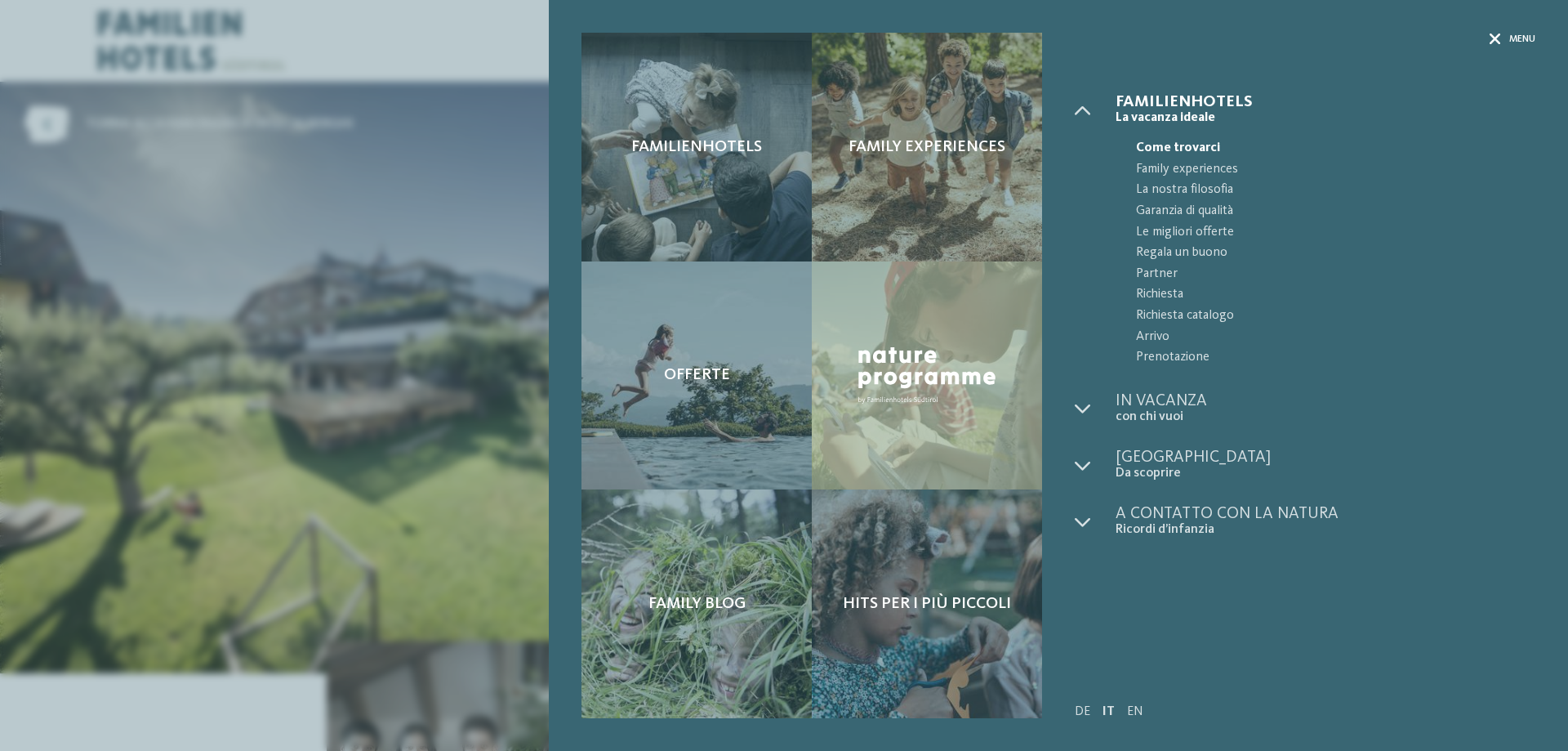
click at [1502, 43] on div "Menu" at bounding box center [1512, 39] width 46 height 14
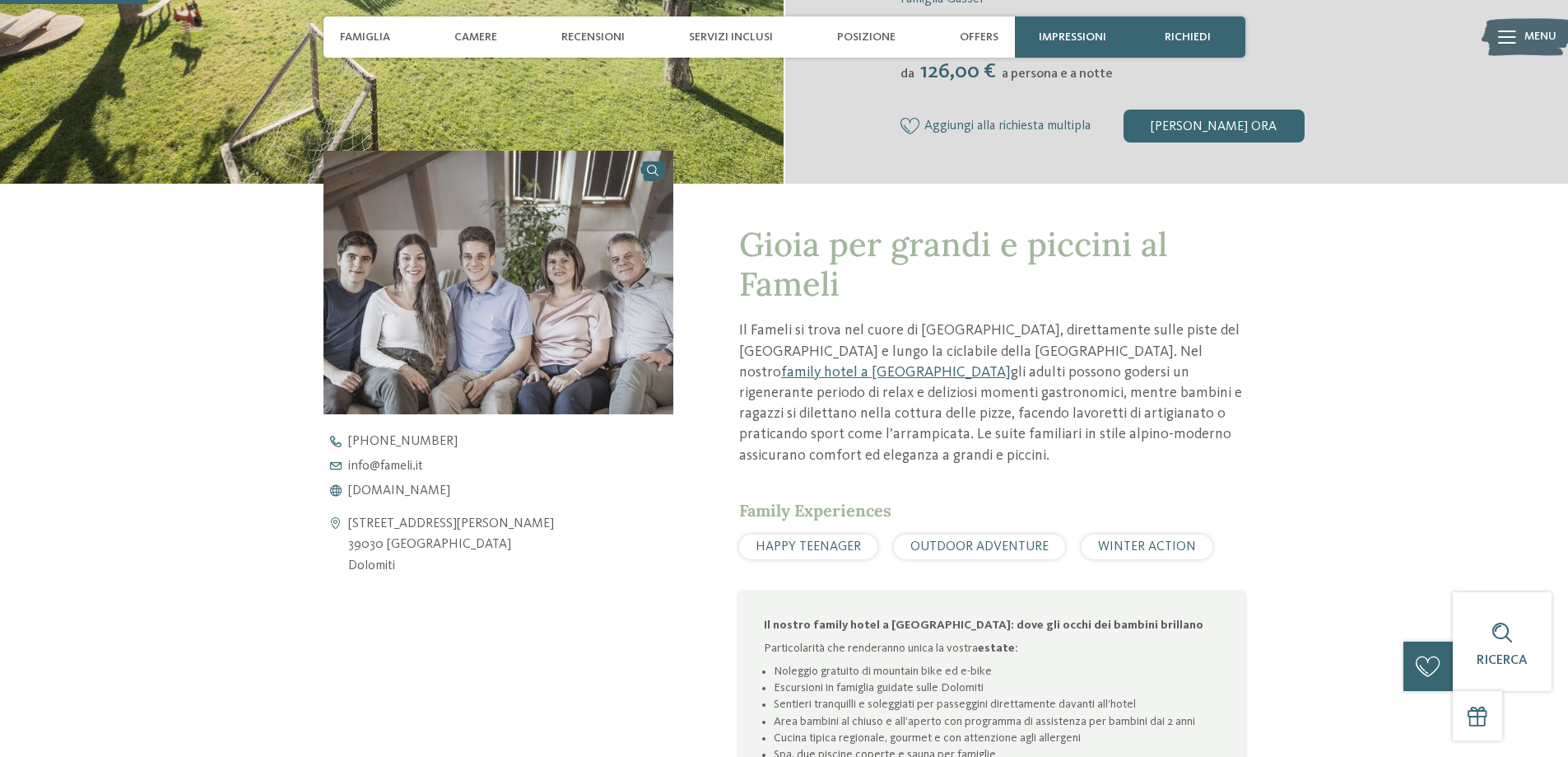
scroll to position [494, 0]
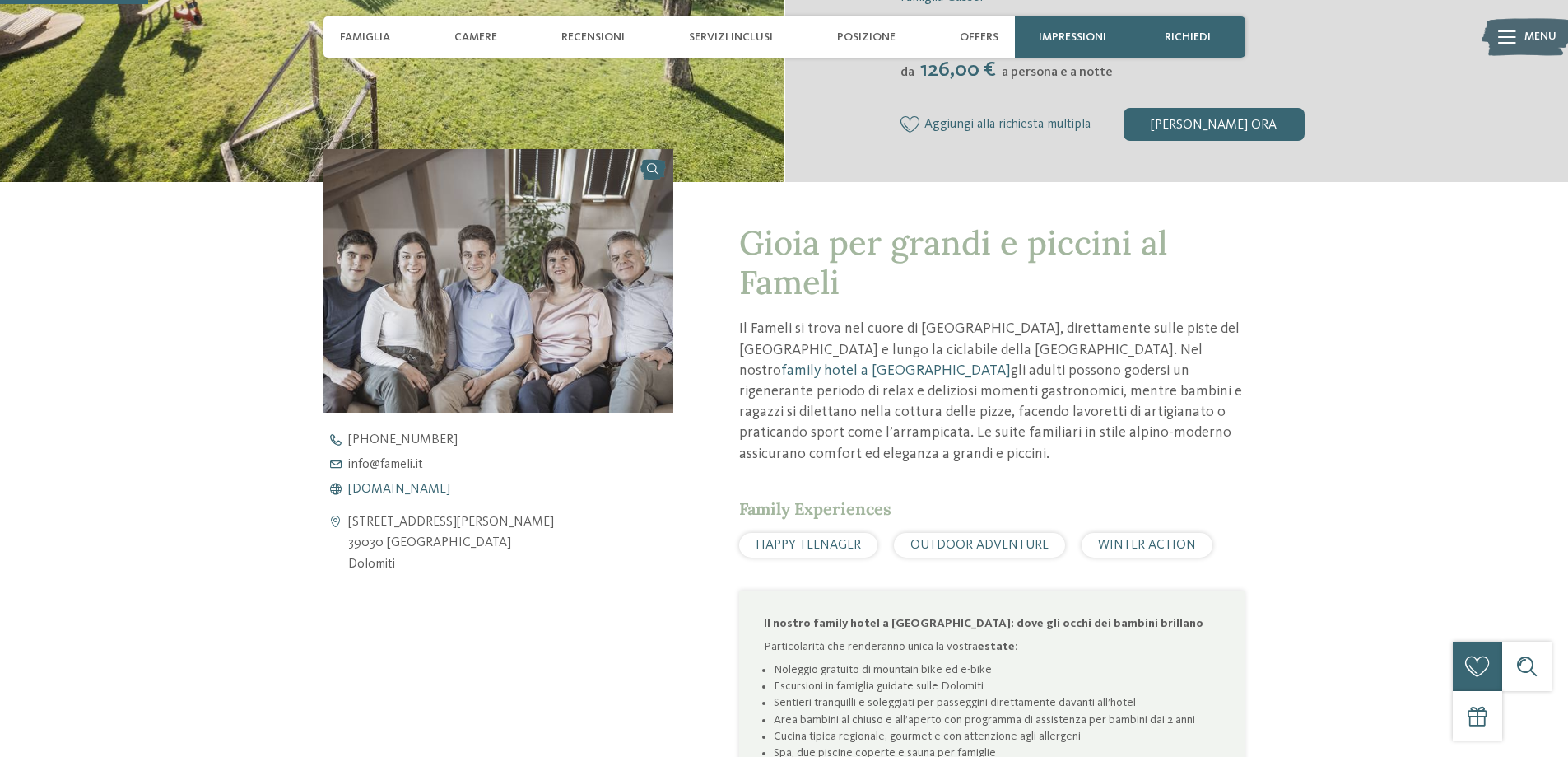
click at [374, 488] on span "www.fameli.it" at bounding box center [399, 489] width 102 height 13
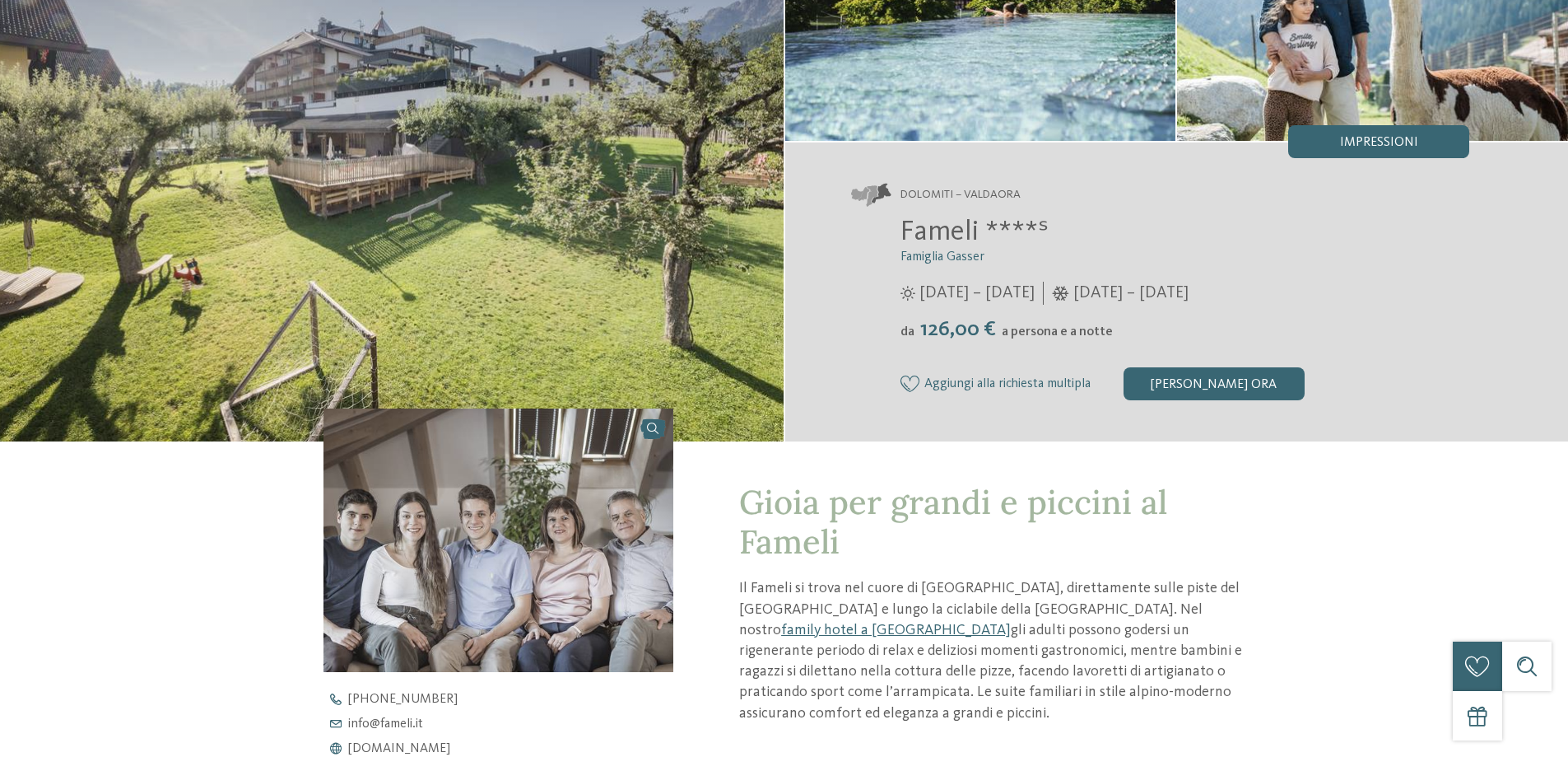
scroll to position [0, 0]
